Goal: Information Seeking & Learning: Learn about a topic

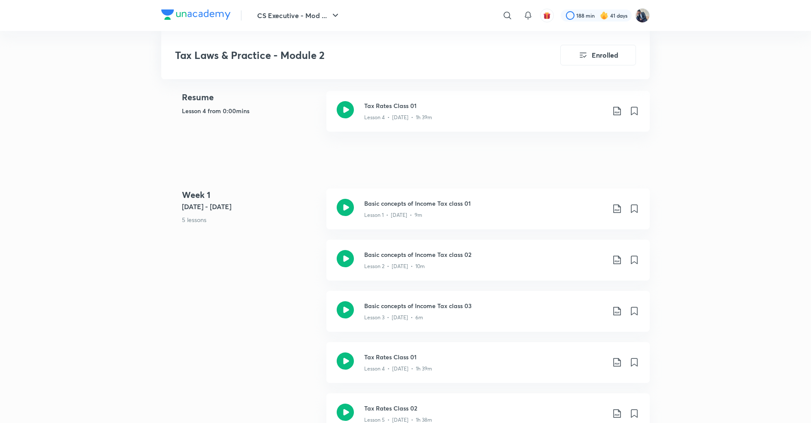
scroll to position [258, 0]
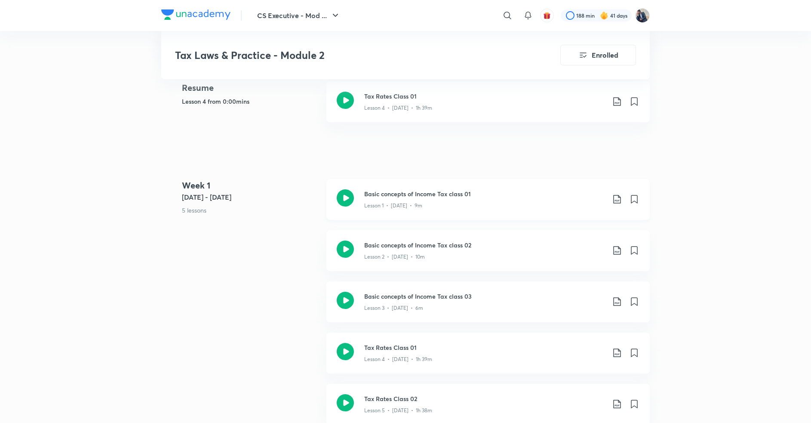
click at [346, 201] on icon at bounding box center [345, 197] width 17 height 17
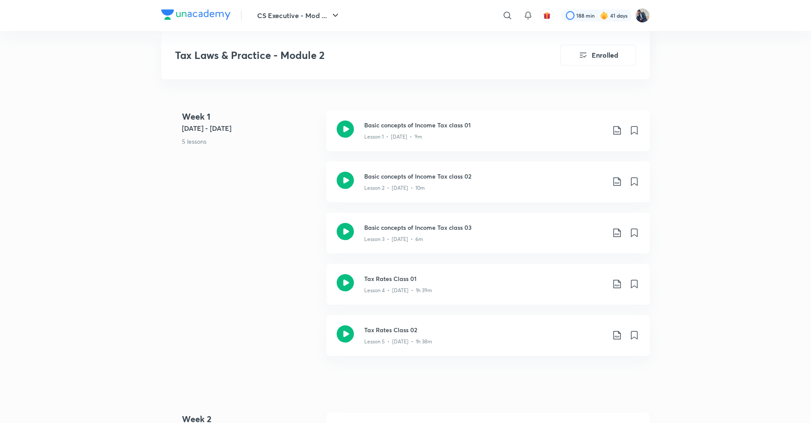
scroll to position [344, 0]
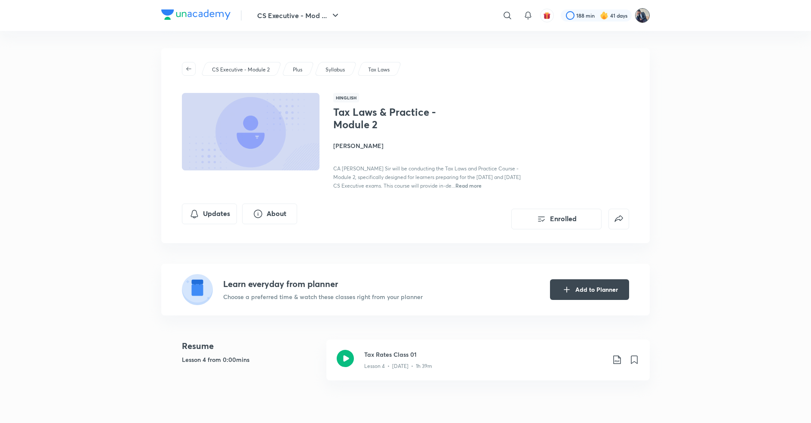
click at [642, 14] on img at bounding box center [642, 15] width 15 height 15
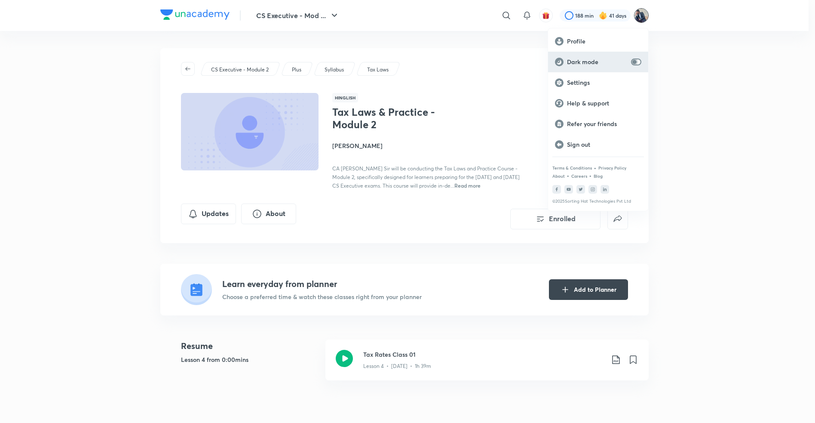
click at [638, 61] on input "checkbox" at bounding box center [634, 61] width 21 height 7
checkbox input "true"
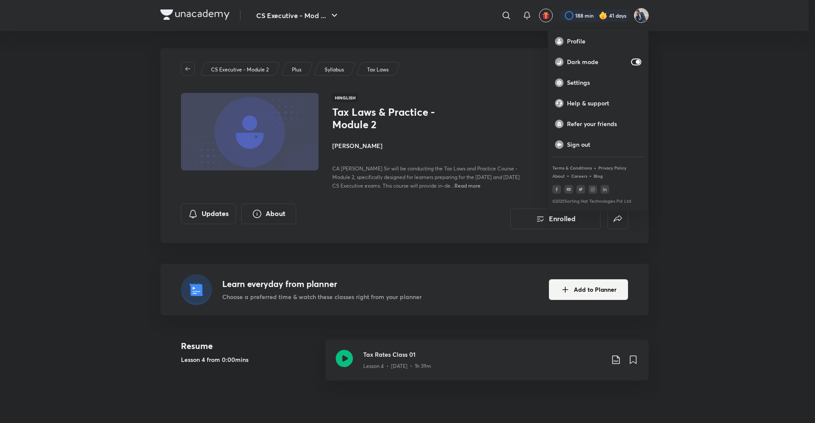
click at [656, 251] on div at bounding box center [407, 211] width 815 height 423
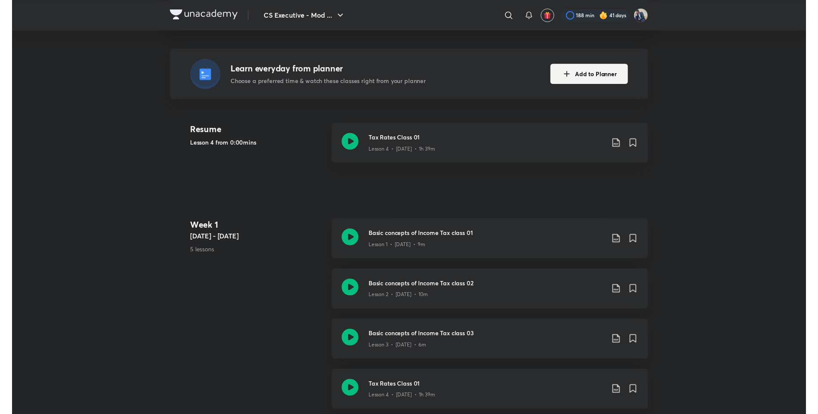
scroll to position [215, 0]
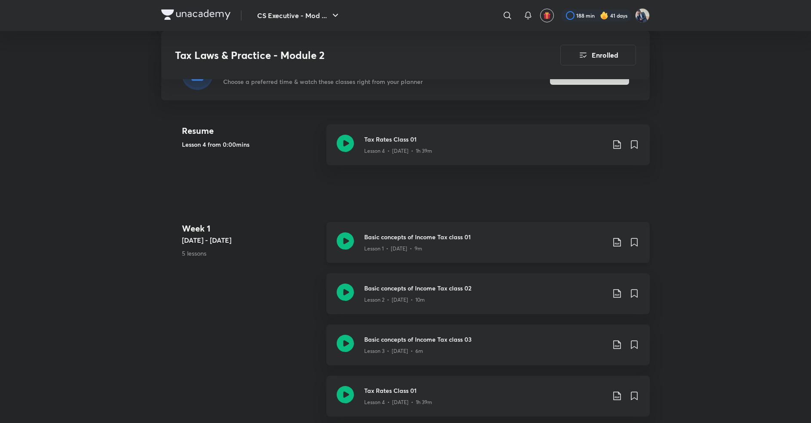
click at [347, 239] on icon at bounding box center [345, 240] width 17 height 17
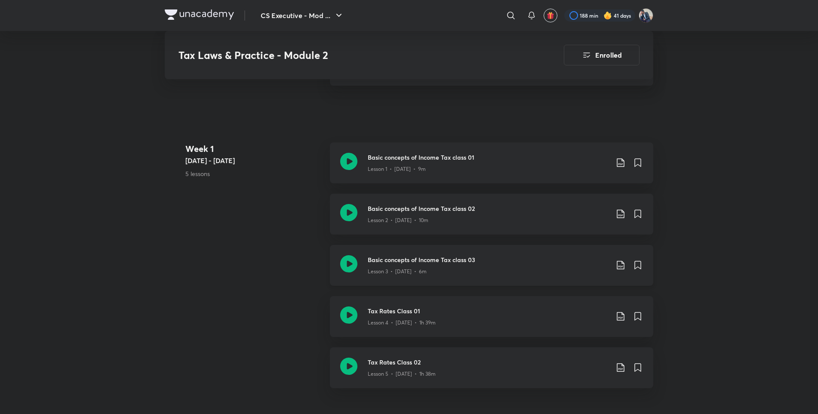
scroll to position [301, 0]
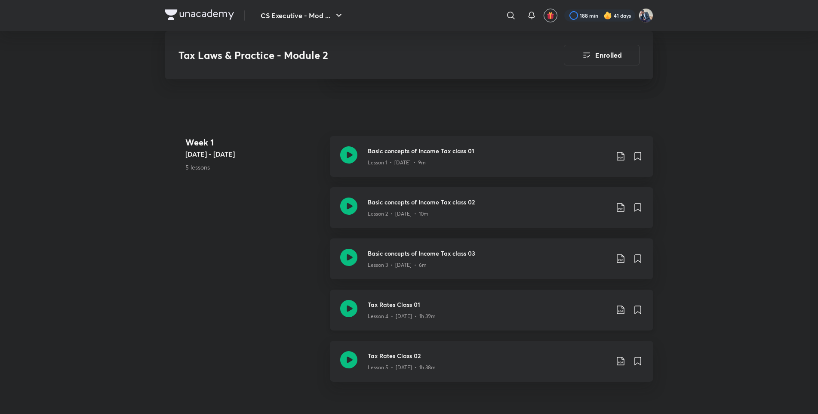
click at [349, 308] on icon at bounding box center [348, 308] width 17 height 17
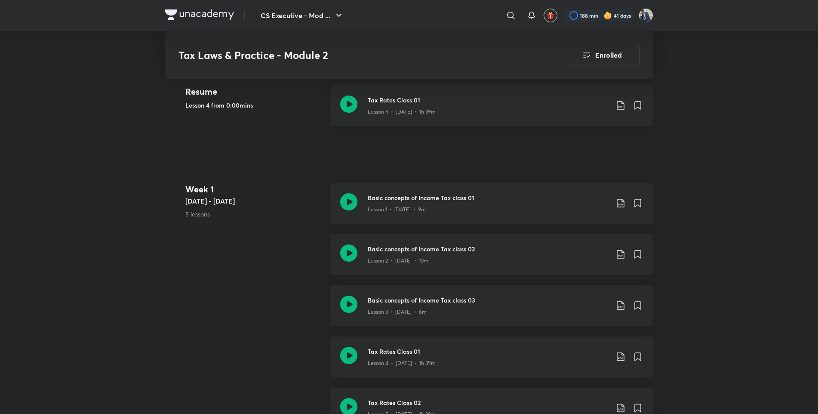
scroll to position [258, 0]
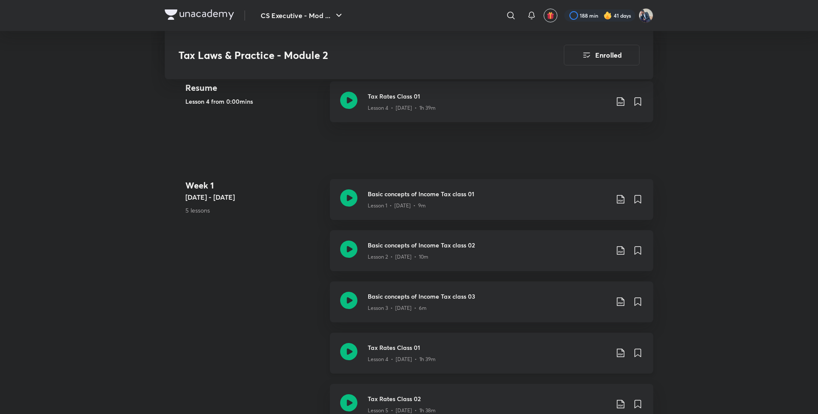
click at [347, 354] on icon at bounding box center [348, 351] width 17 height 17
